Goal: Transaction & Acquisition: Obtain resource

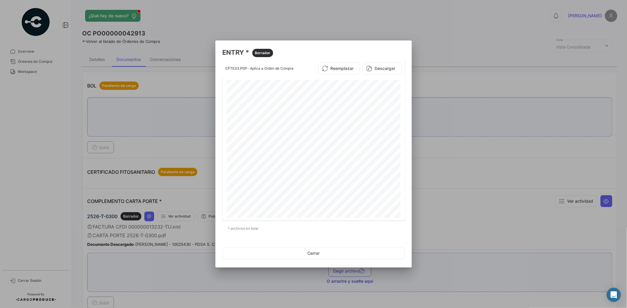
click at [320, 250] on button "Cerrar" at bounding box center [314, 253] width 182 height 12
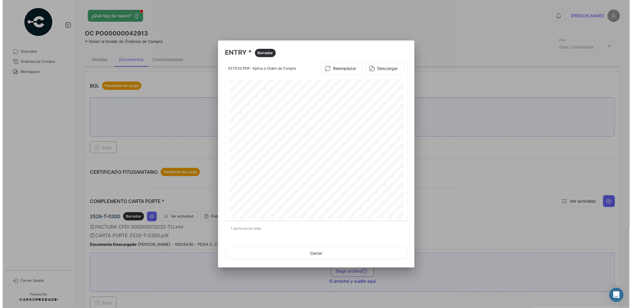
scroll to position [352, 0]
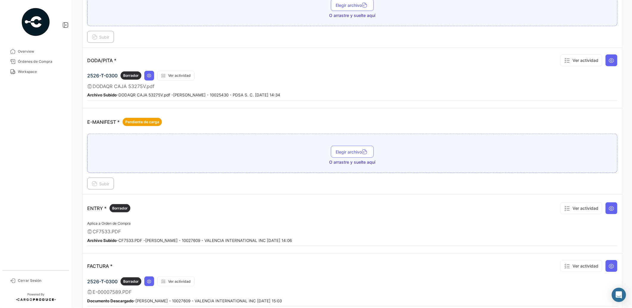
drag, startPoint x: 629, startPoint y: 170, endPoint x: 632, endPoint y: 21, distance: 148.3
click at [627, 8] on html "Overview Órdenes de Compra Workspace Cerrar Sesión ¿Qué hay de nuevo? 0 [PERSON…" at bounding box center [316, 154] width 632 height 308
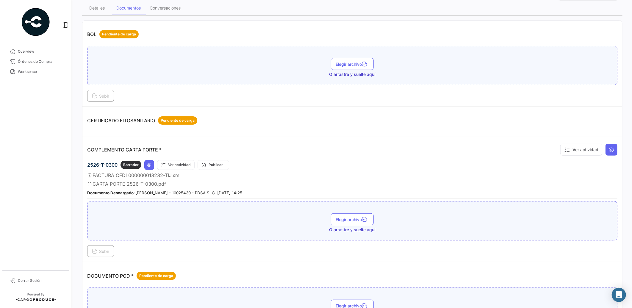
scroll to position [0, 0]
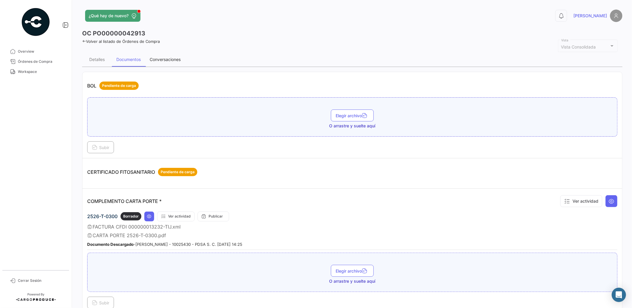
click at [175, 58] on div "Conversaciones" at bounding box center [165, 59] width 31 height 5
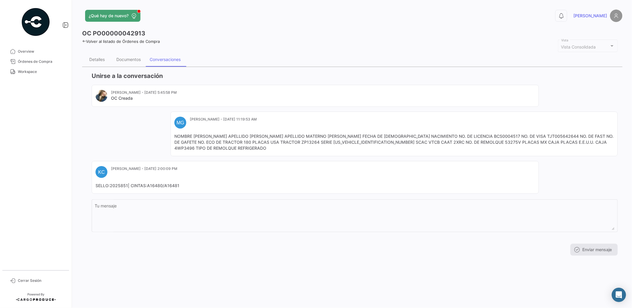
click at [185, 185] on mat-card-content "SELLO:2025851| CINTAS:A16480/A16481" at bounding box center [316, 186] width 440 height 6
drag, startPoint x: 110, startPoint y: 186, endPoint x: 127, endPoint y: 185, distance: 17.0
click at [127, 185] on mat-card-content "SELLO:2025851| CINTAS:A16480/A16481" at bounding box center [316, 186] width 440 height 6
copy mat-card-content "2025851"
click at [130, 62] on div "Documentos" at bounding box center [128, 59] width 33 height 14
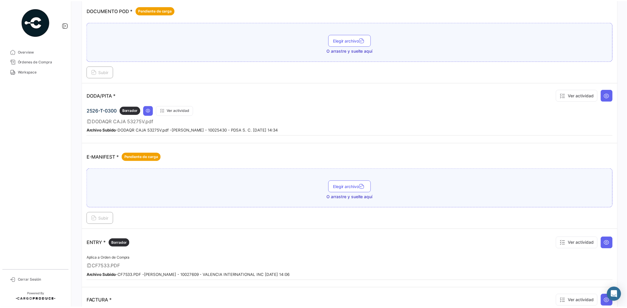
scroll to position [338, 0]
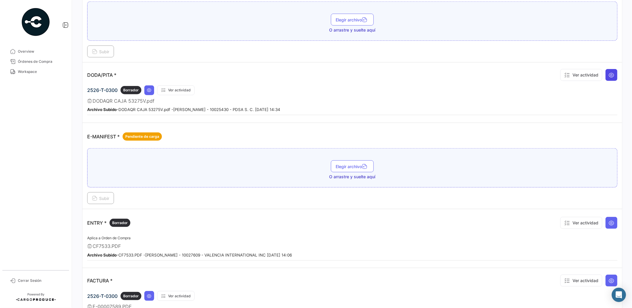
click at [609, 72] on icon at bounding box center [612, 75] width 6 height 6
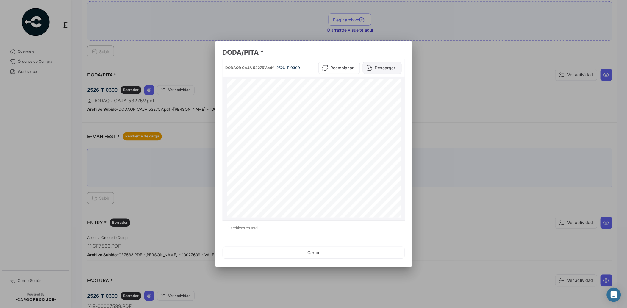
click at [380, 67] on button "Descargar" at bounding box center [382, 68] width 39 height 12
click at [388, 69] on button "Descargar" at bounding box center [382, 68] width 39 height 12
